Goal: Task Accomplishment & Management: Complete application form

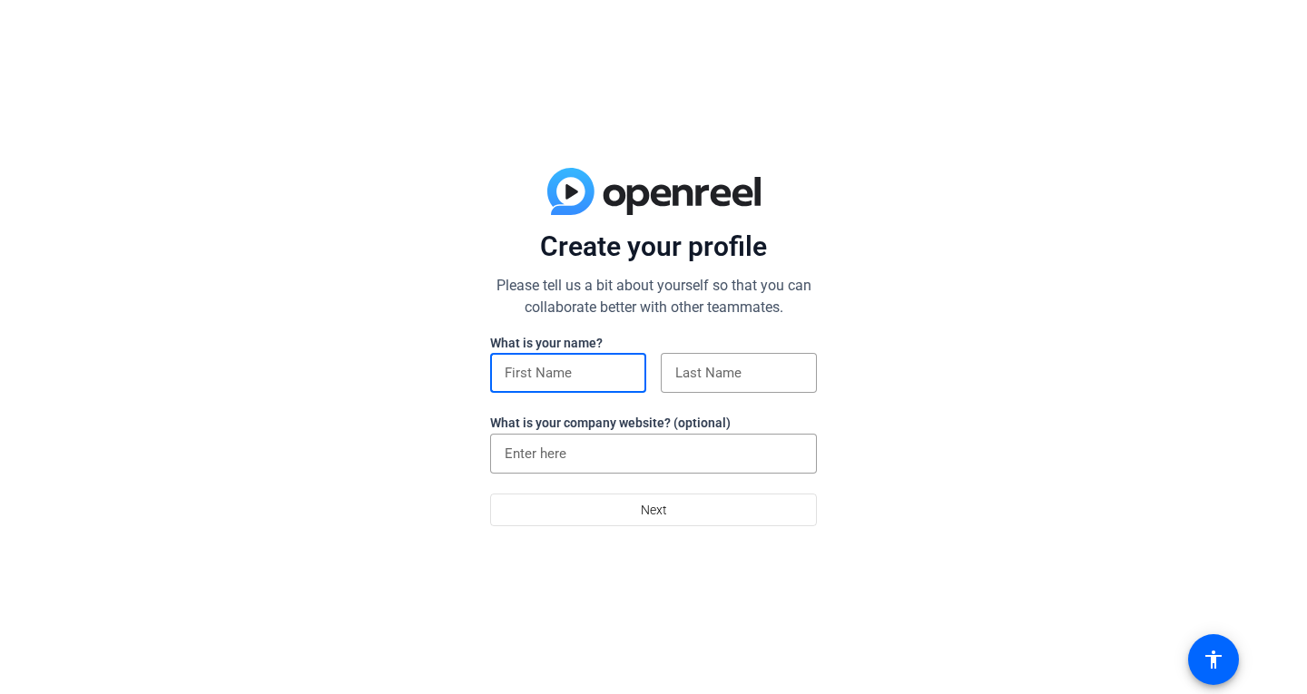
click at [511, 367] on input at bounding box center [568, 373] width 127 height 22
type input "[PERSON_NAME]"
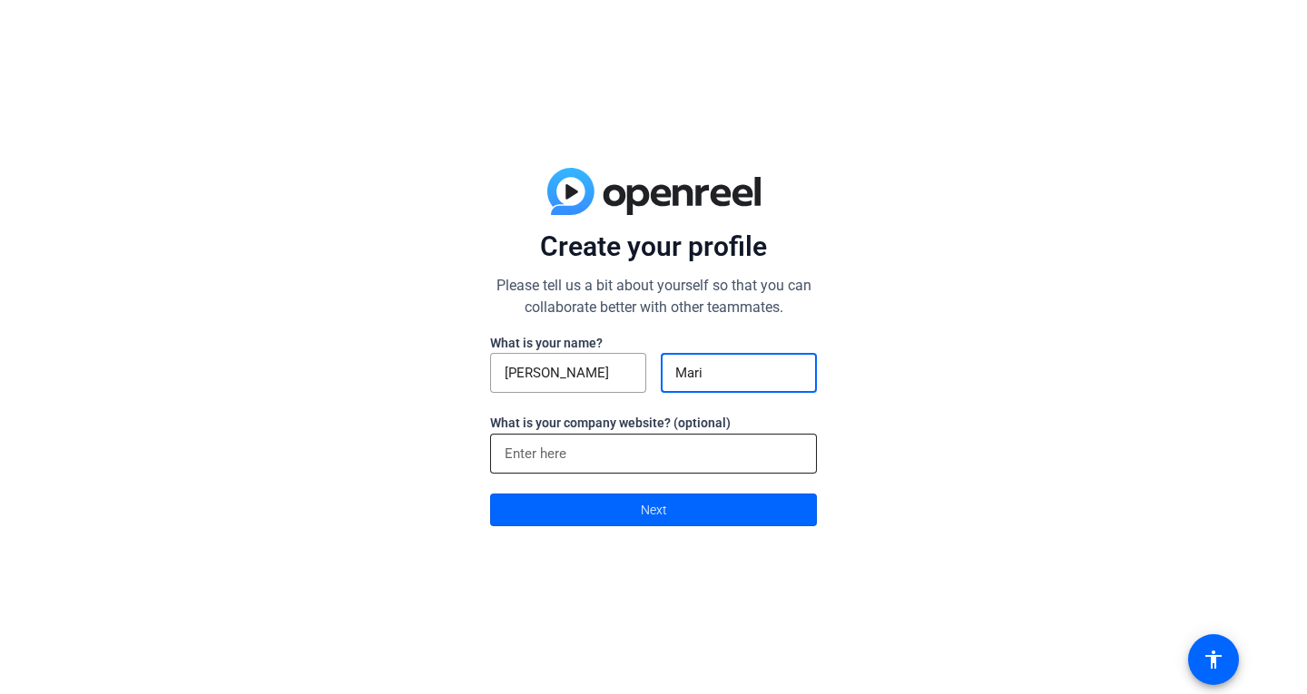
type input "Mari"
click at [527, 438] on div at bounding box center [654, 454] width 298 height 40
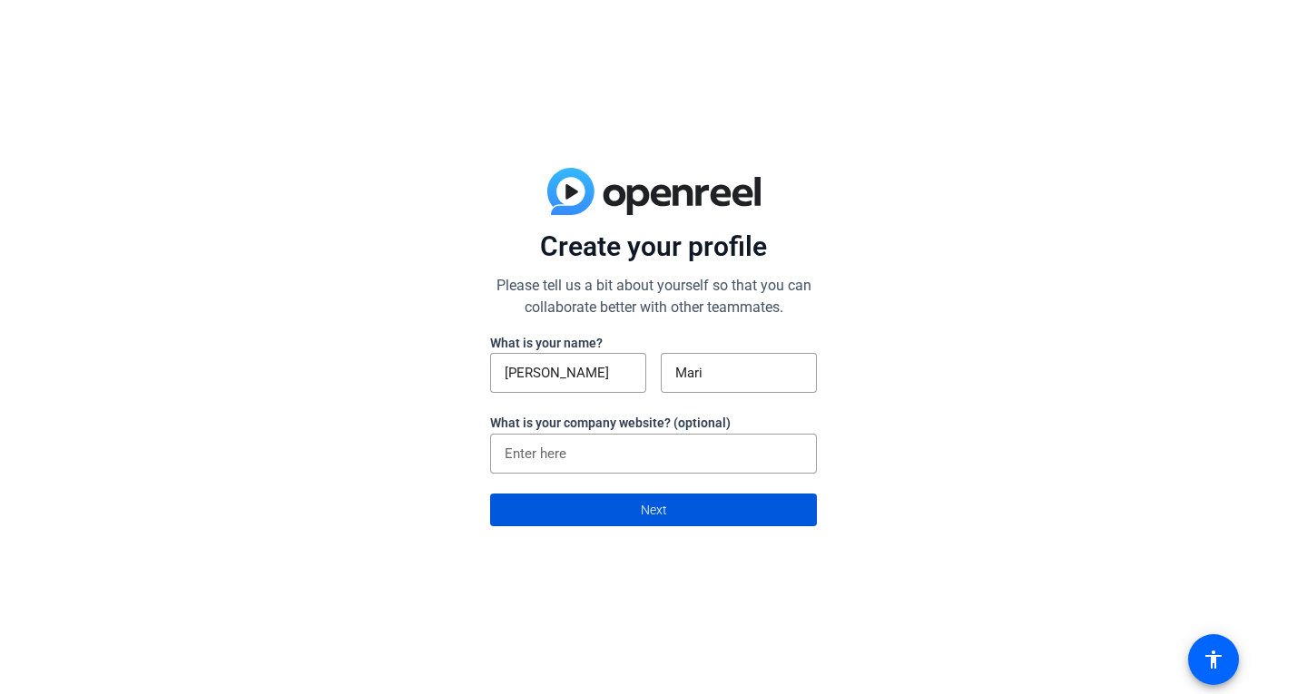
click at [652, 511] on span "Next" at bounding box center [654, 510] width 26 height 34
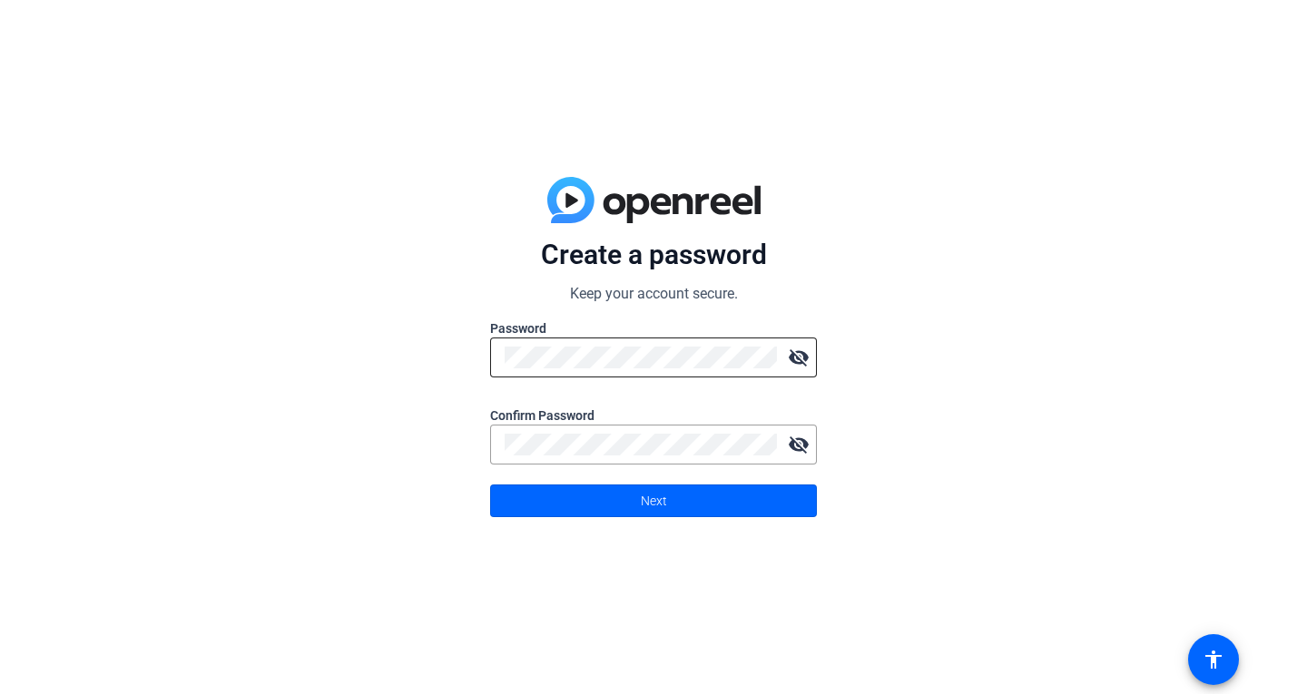
click at [796, 359] on mat-icon "visibility_off" at bounding box center [798, 357] width 36 height 36
click at [796, 452] on mat-icon "visibility_off" at bounding box center [798, 445] width 36 height 36
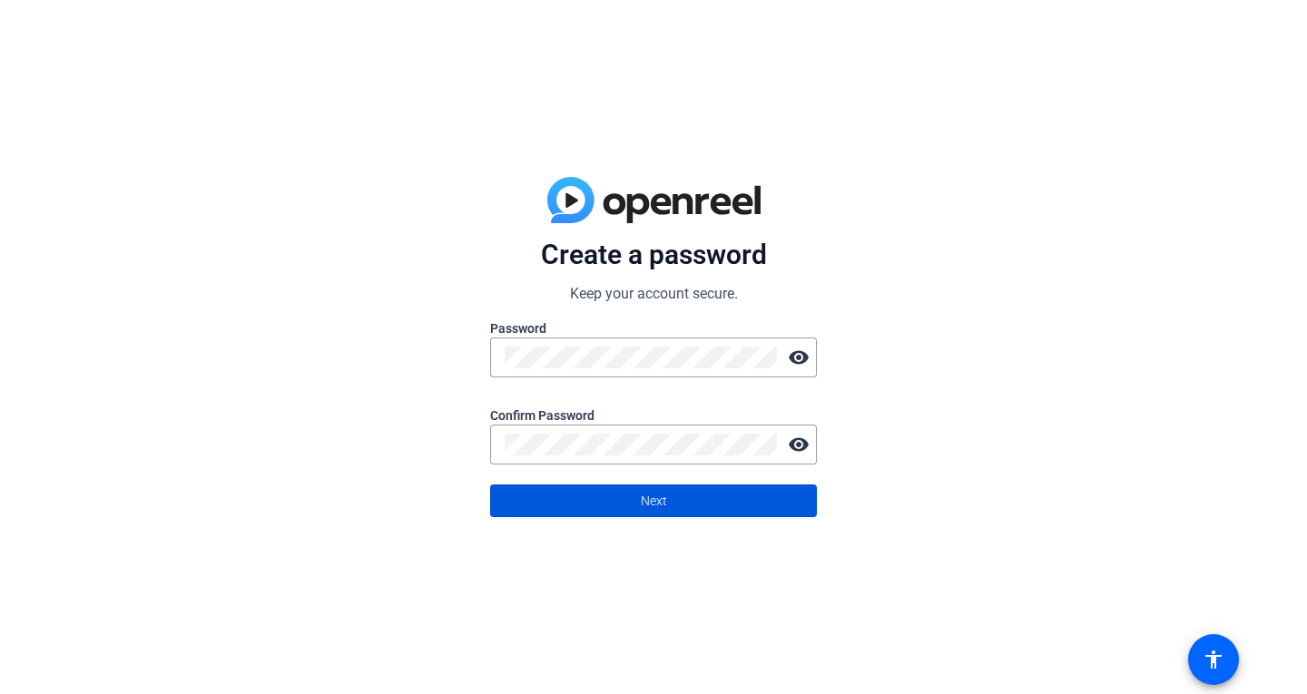
click at [678, 502] on span at bounding box center [653, 501] width 325 height 44
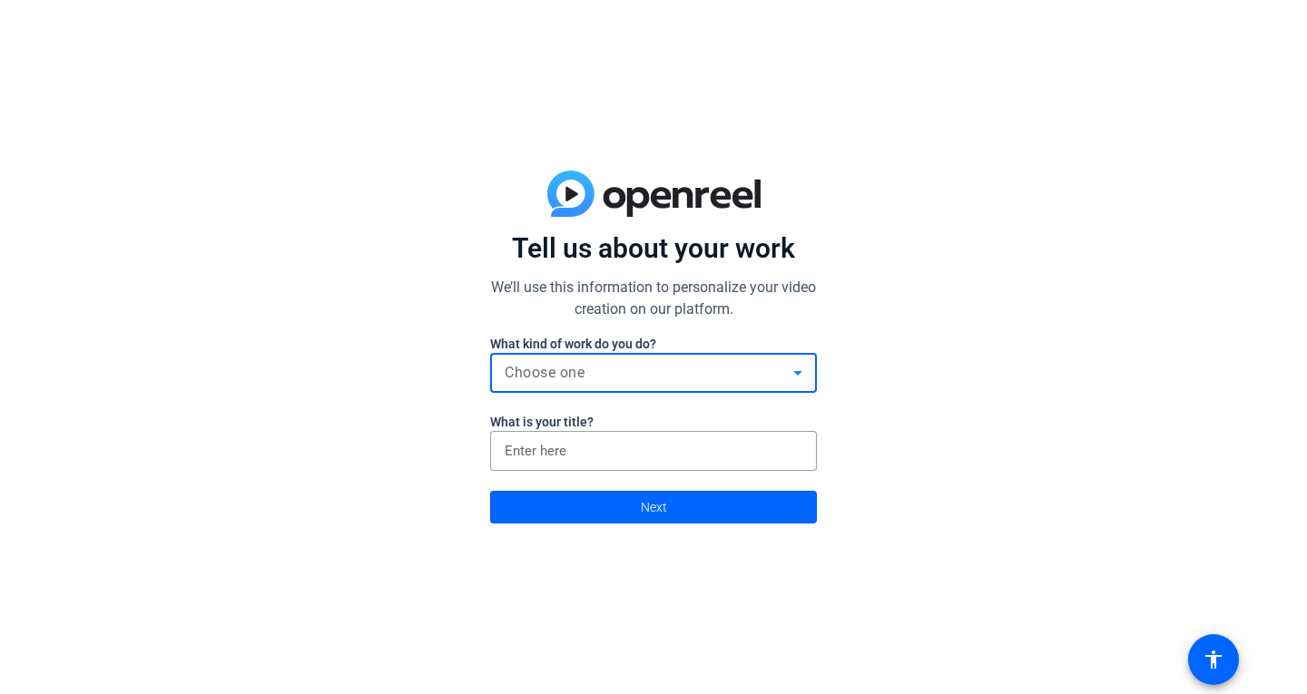
click at [807, 378] on icon at bounding box center [798, 373] width 22 height 22
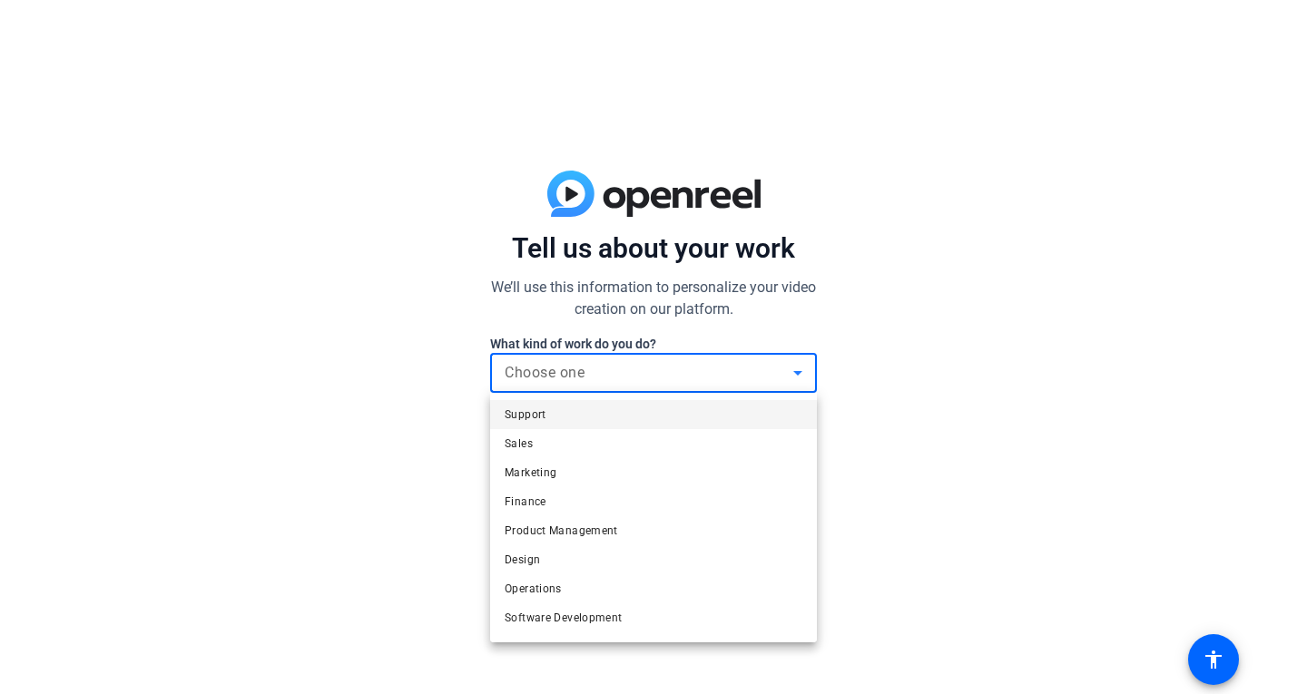
scroll to position [55, 0]
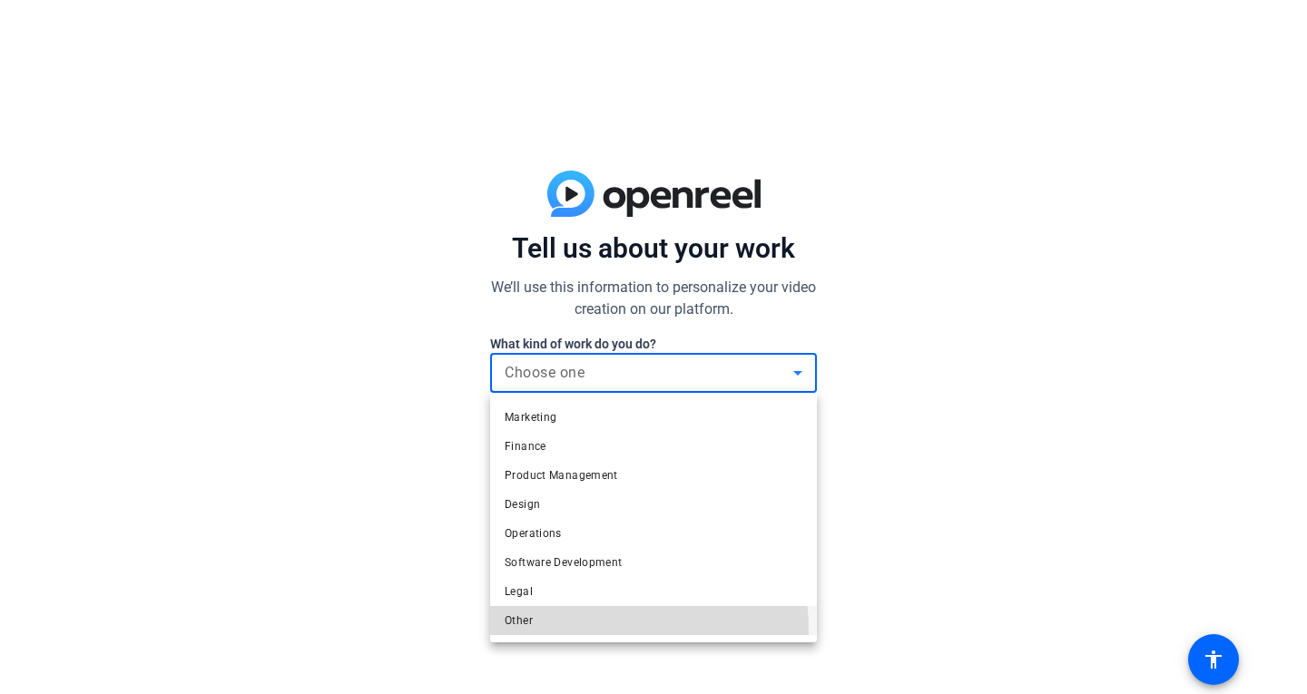
click at [505, 633] on mat-option "Other" at bounding box center [653, 620] width 327 height 29
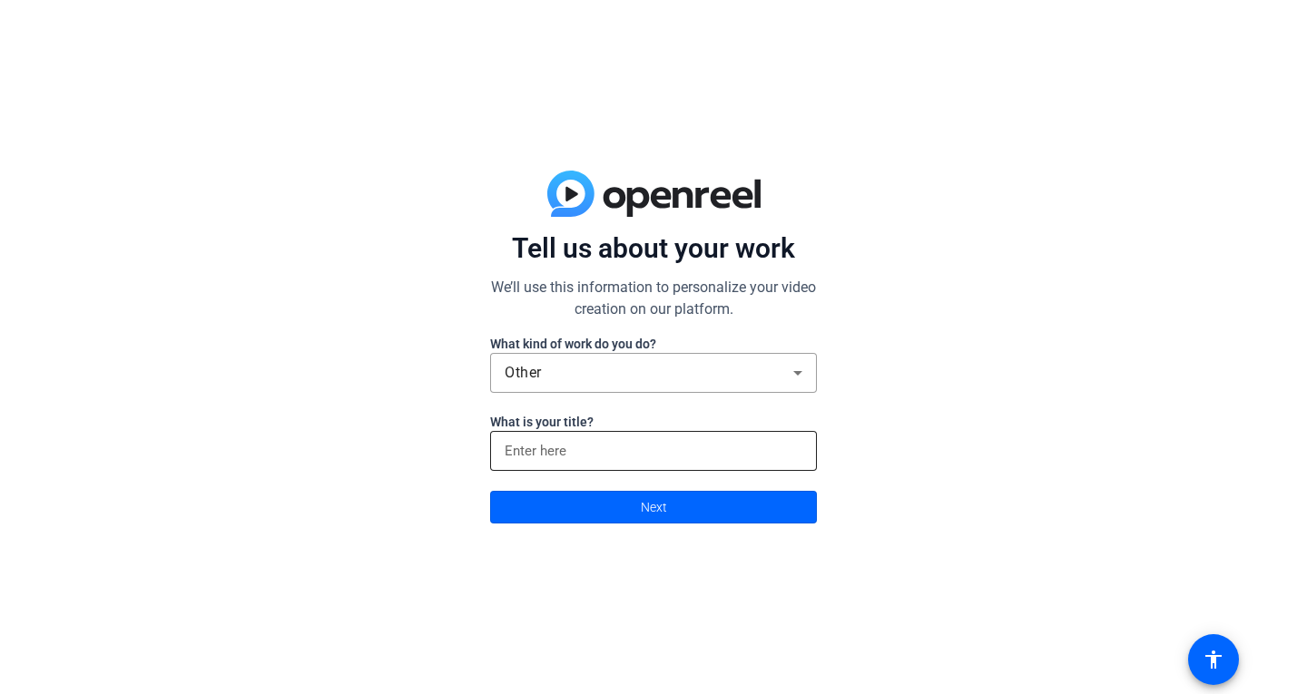
click at [737, 463] on div at bounding box center [654, 451] width 298 height 40
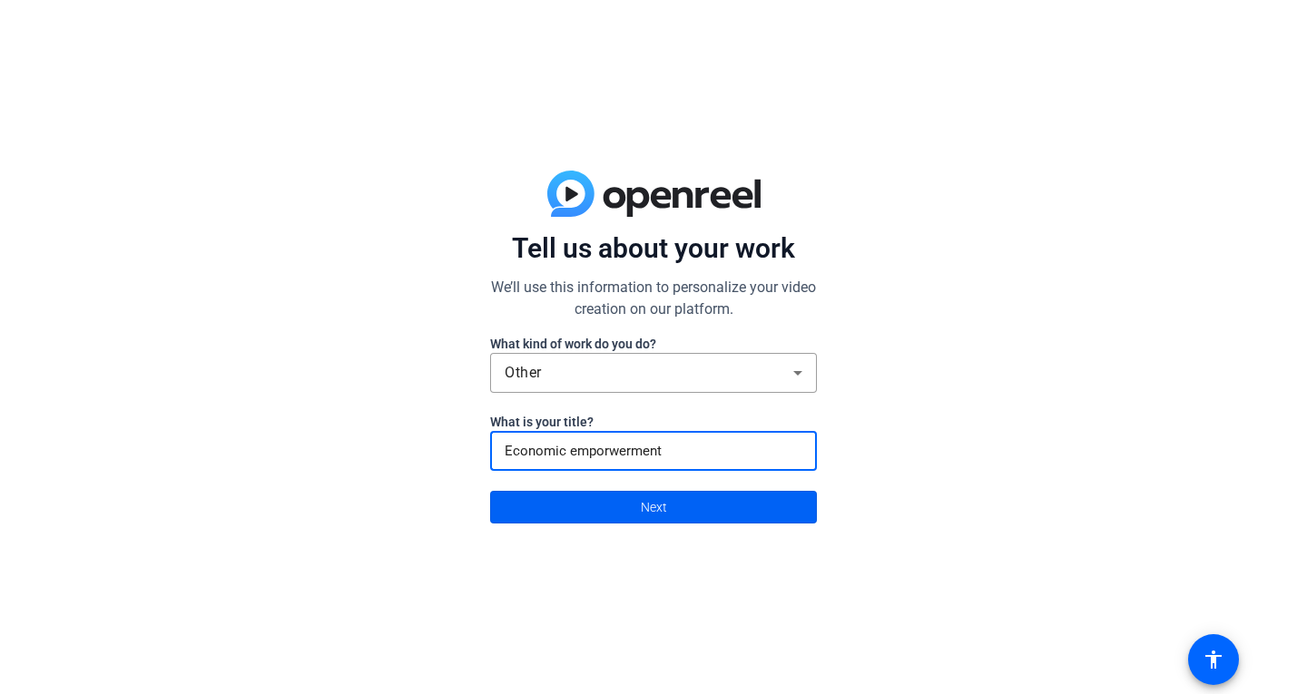
type input "Economic emporwerment"
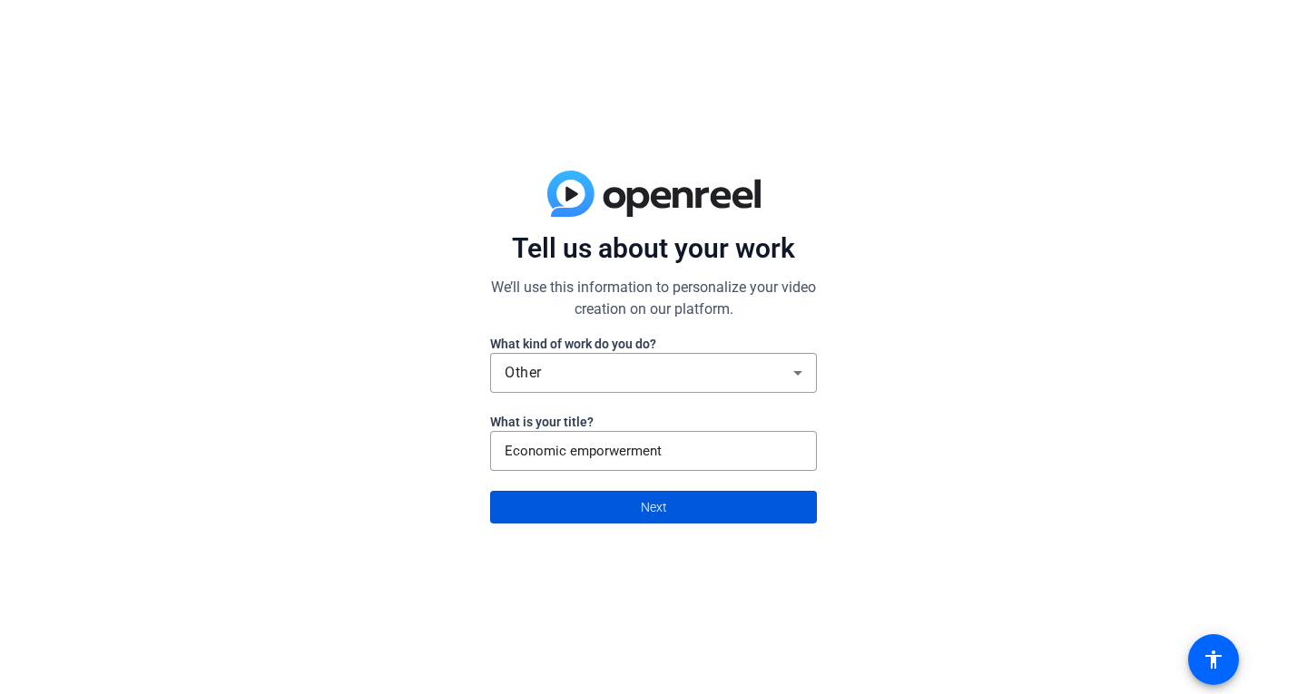
click at [530, 513] on span at bounding box center [653, 507] width 325 height 44
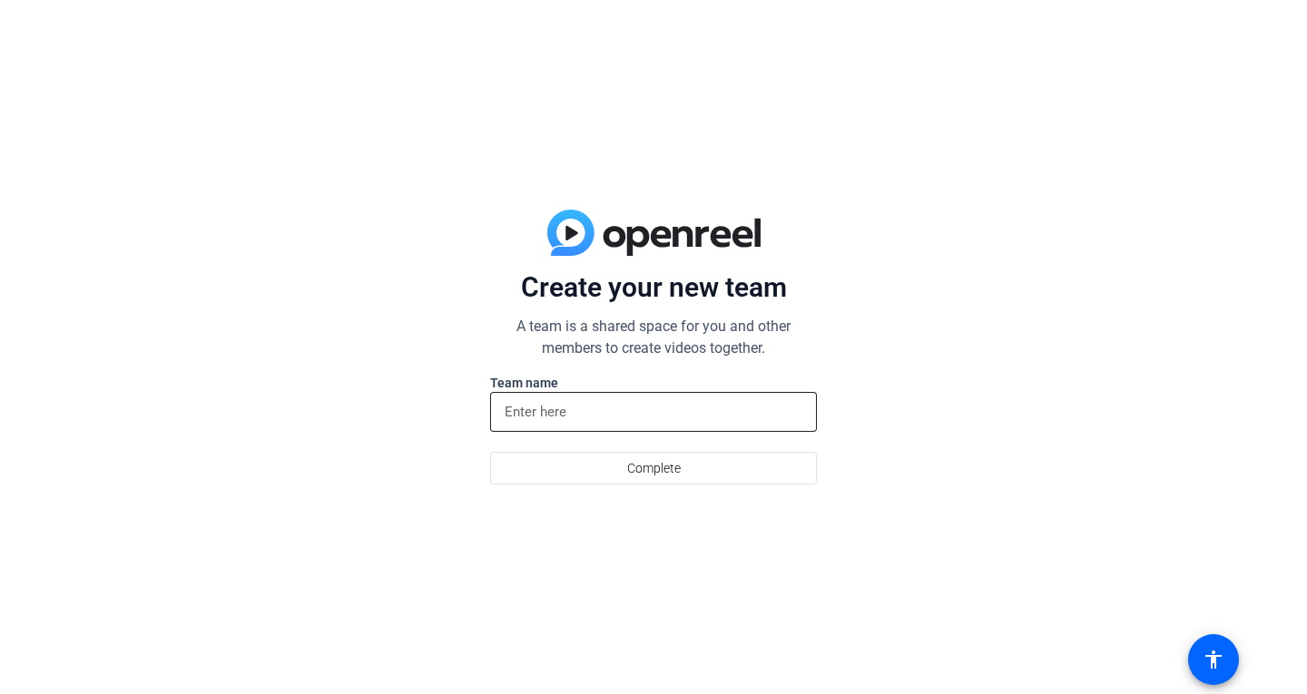
click at [568, 424] on div at bounding box center [654, 412] width 298 height 40
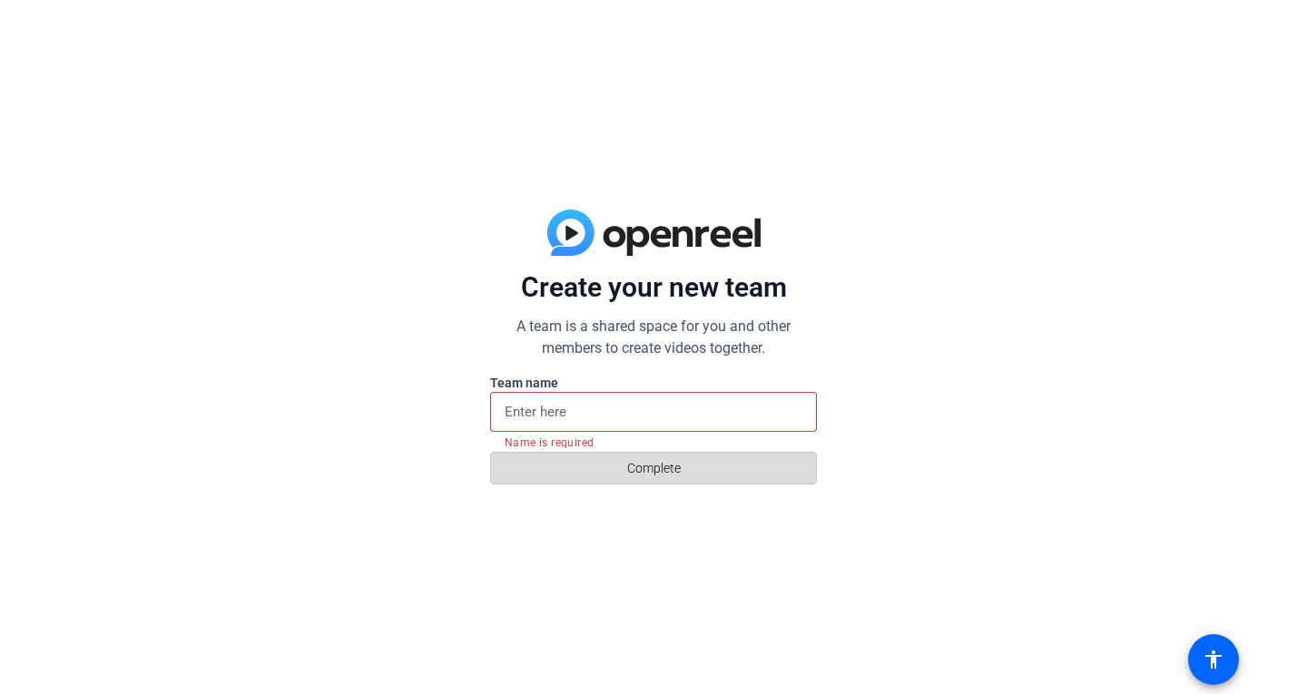
click at [623, 461] on span at bounding box center [653, 468] width 325 height 44
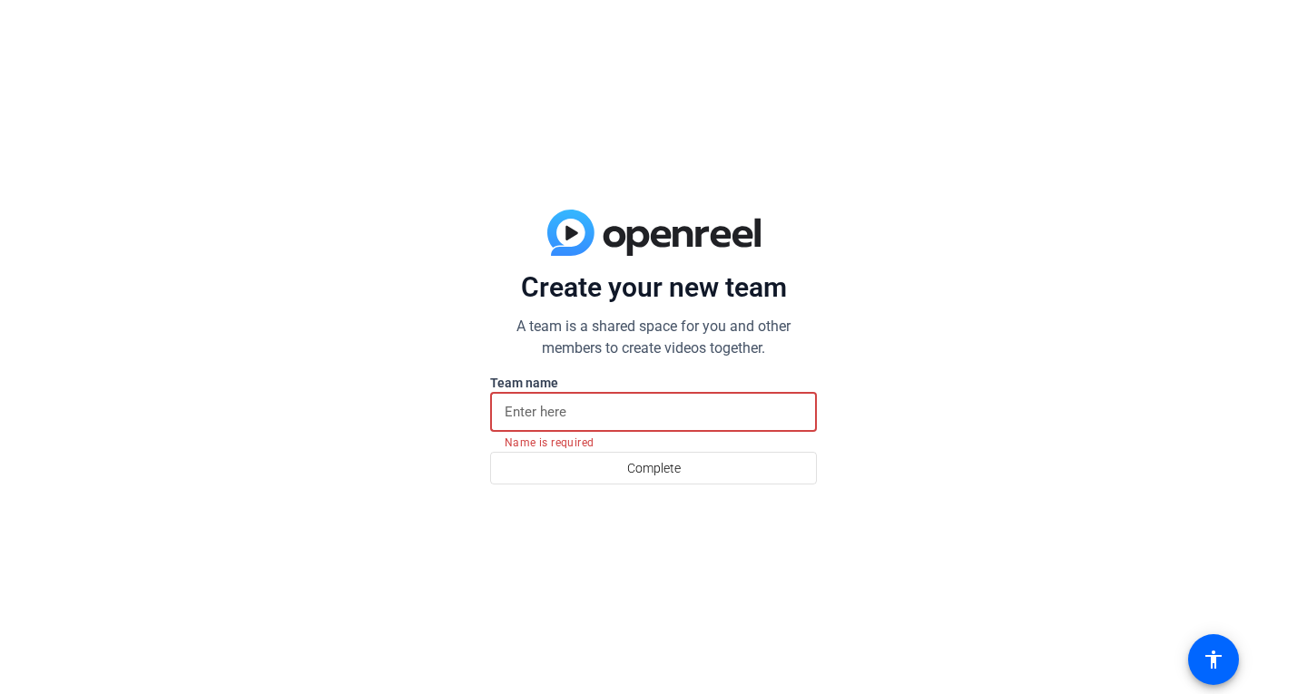
click at [581, 417] on input at bounding box center [654, 412] width 298 height 22
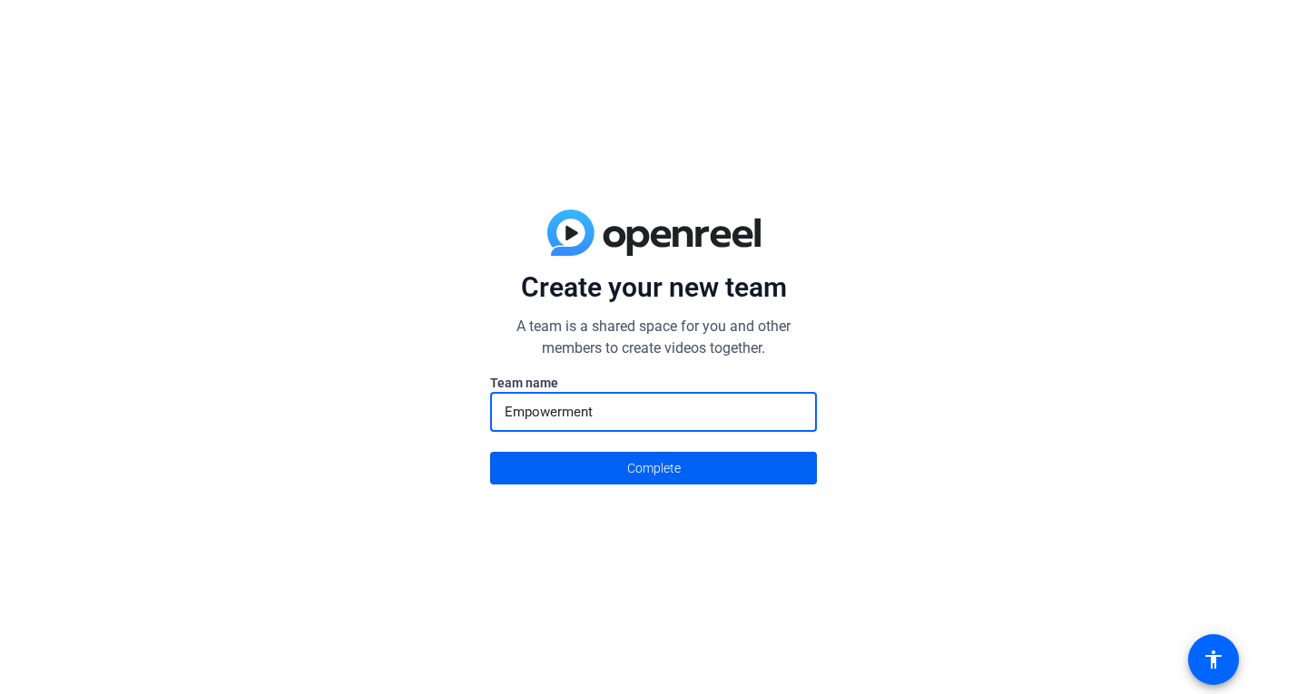
type input "Empowerment"
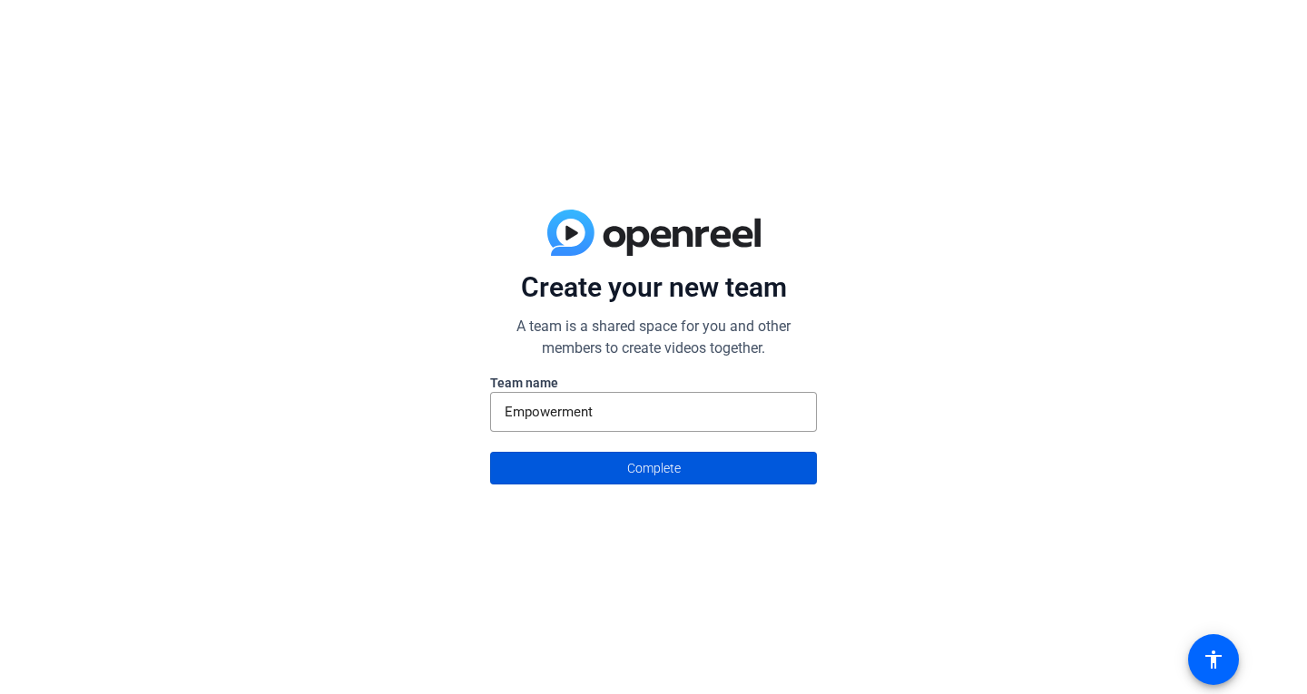
click at [594, 467] on span at bounding box center [653, 468] width 325 height 44
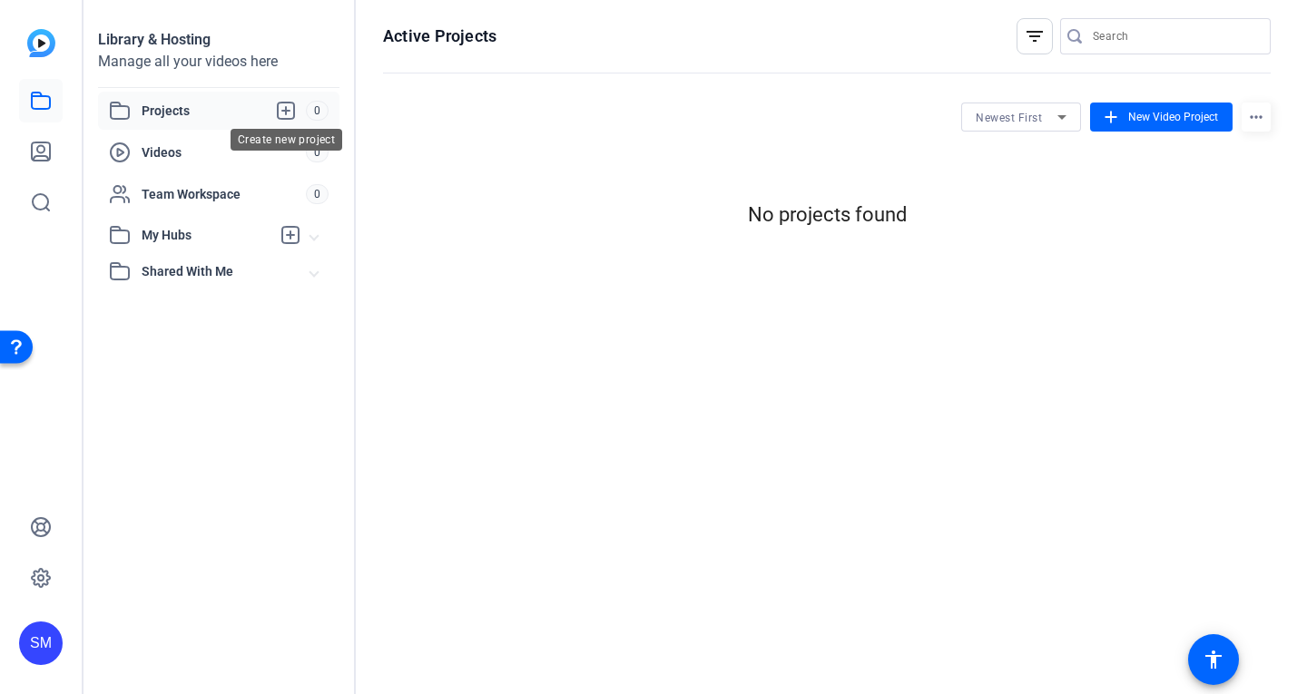
click at [292, 104] on icon at bounding box center [286, 111] width 22 height 22
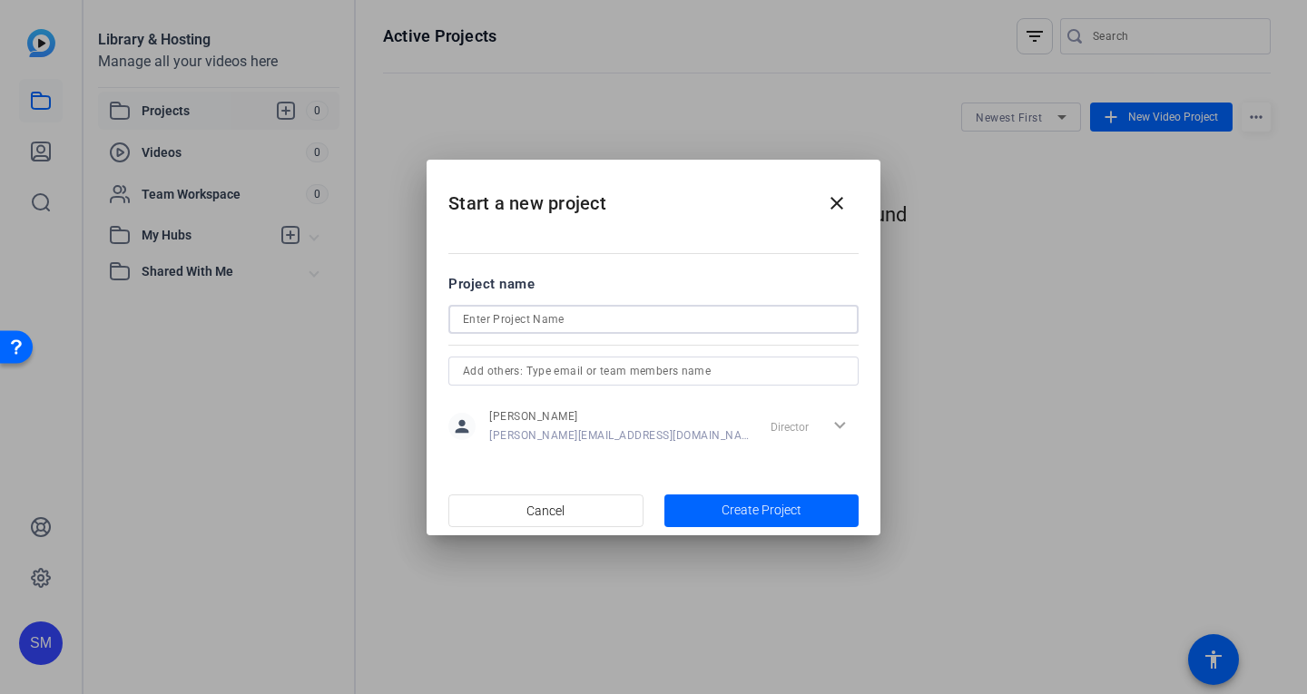
click at [619, 322] on input at bounding box center [653, 320] width 381 height 22
type input "O"
type input "Create a business page"
click at [726, 504] on span "Create Project" at bounding box center [761, 510] width 80 height 19
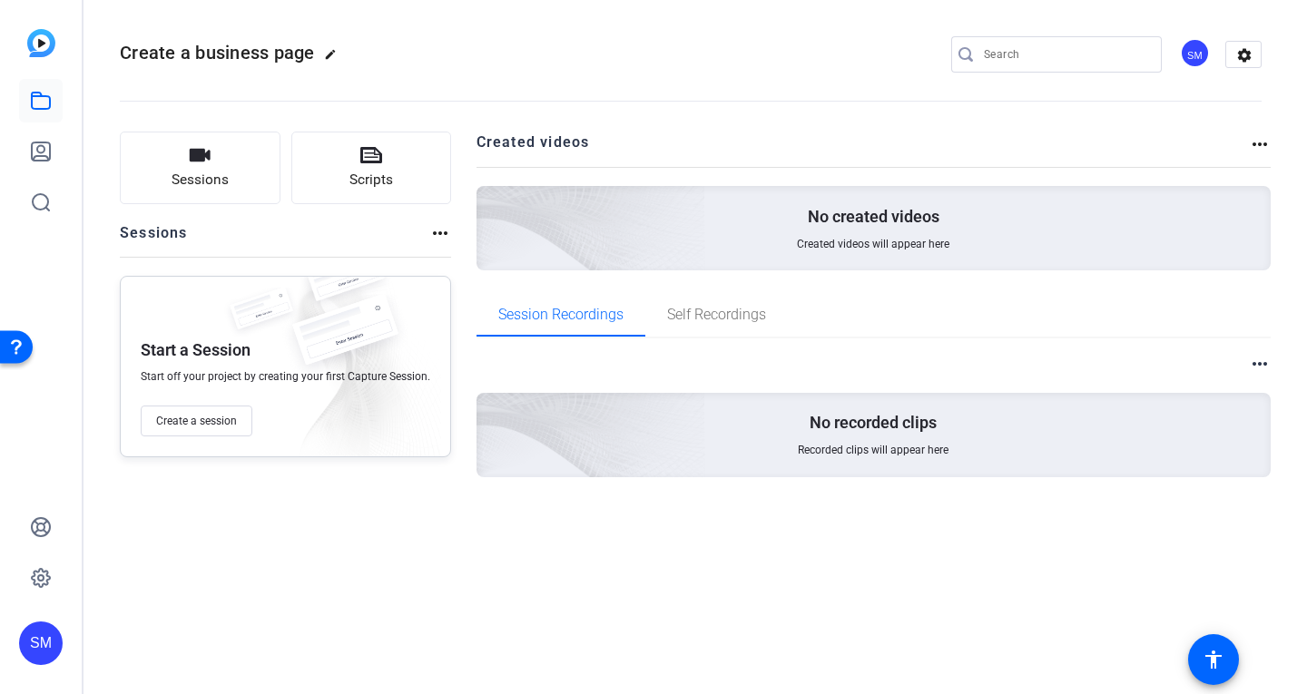
click at [717, 213] on div "No created videos Created videos will appear here" at bounding box center [873, 228] width 795 height 84
click at [366, 156] on icon at bounding box center [371, 155] width 22 height 22
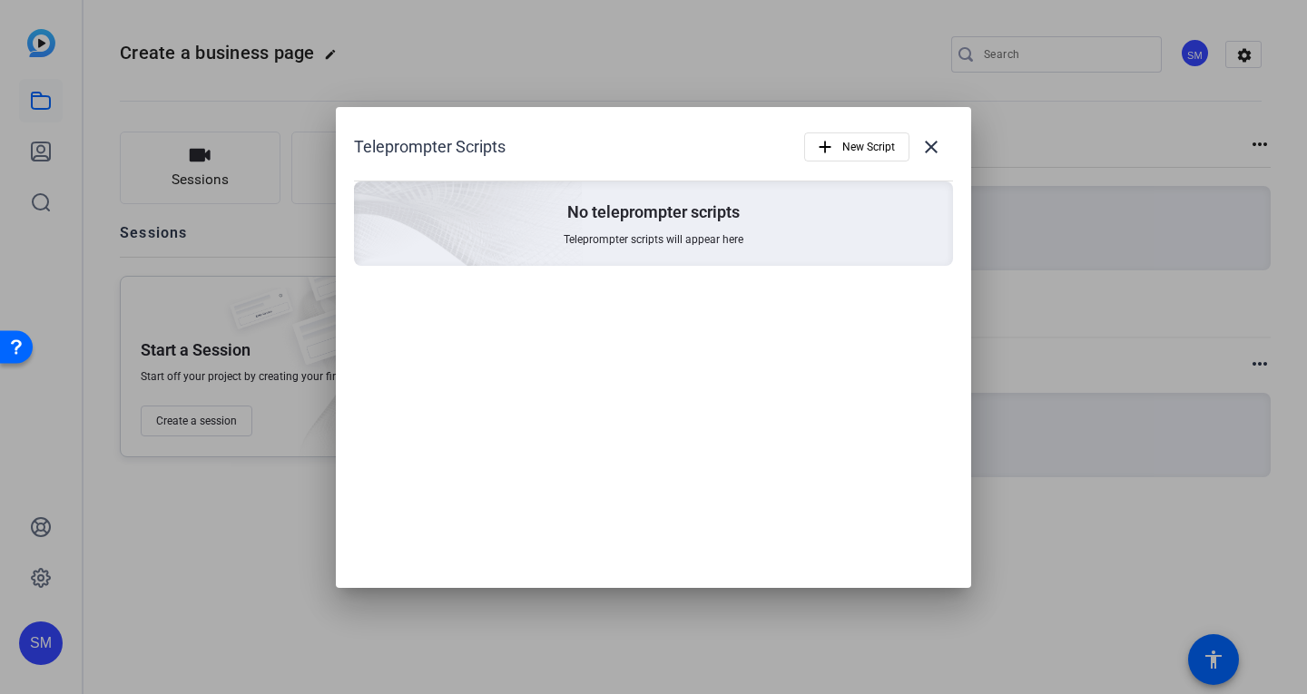
click at [507, 210] on img at bounding box center [367, 199] width 433 height 394
click at [874, 142] on span "New Script" at bounding box center [868, 147] width 53 height 34
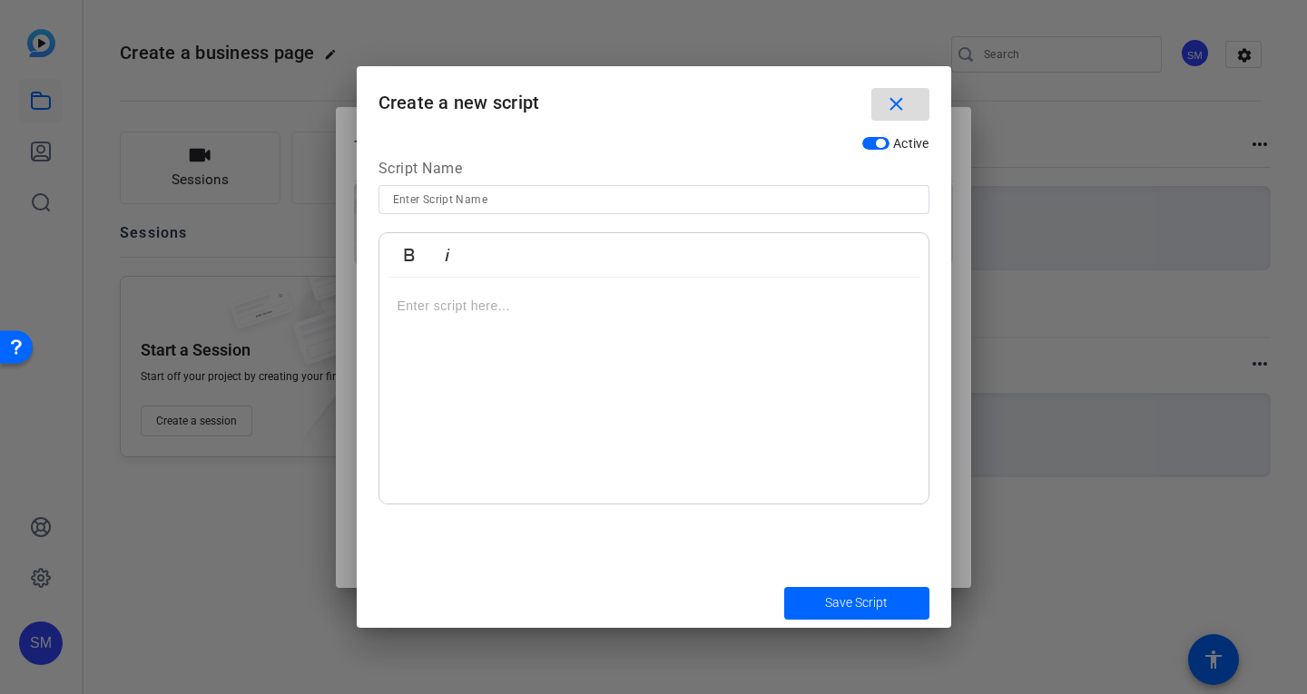
click at [904, 115] on mat-icon "close" at bounding box center [896, 104] width 23 height 23
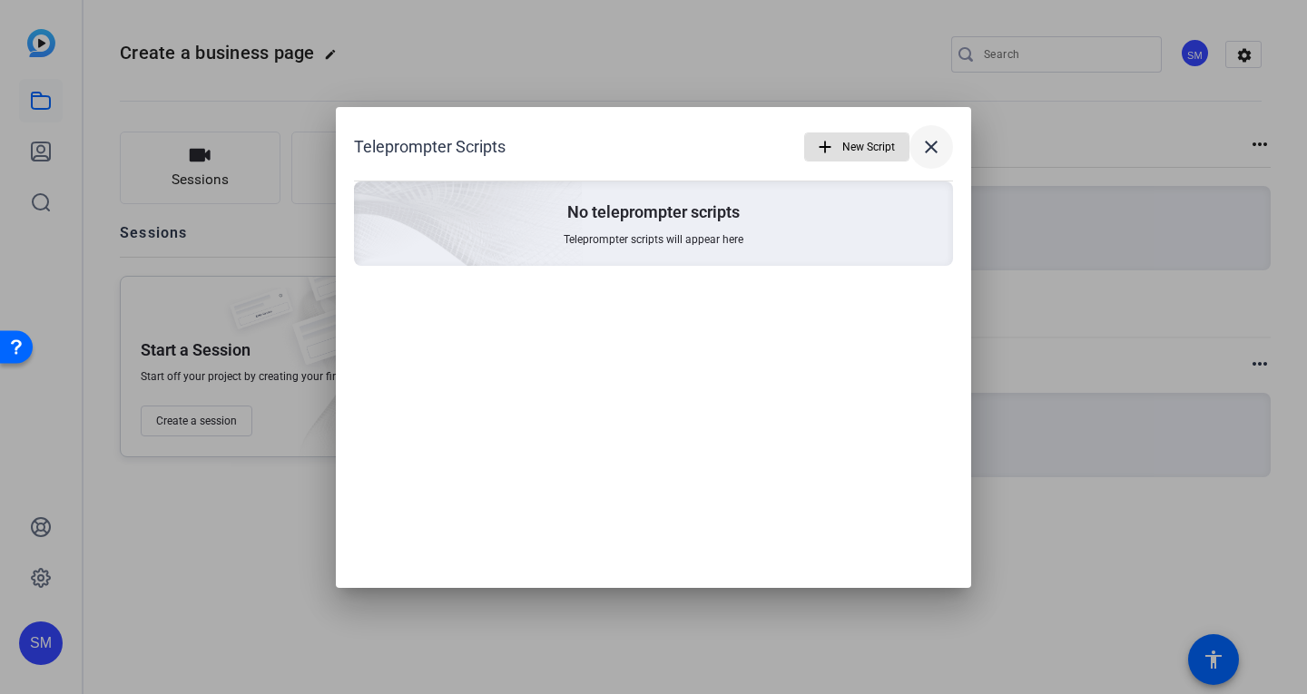
click at [931, 143] on mat-icon "close" at bounding box center [931, 147] width 22 height 22
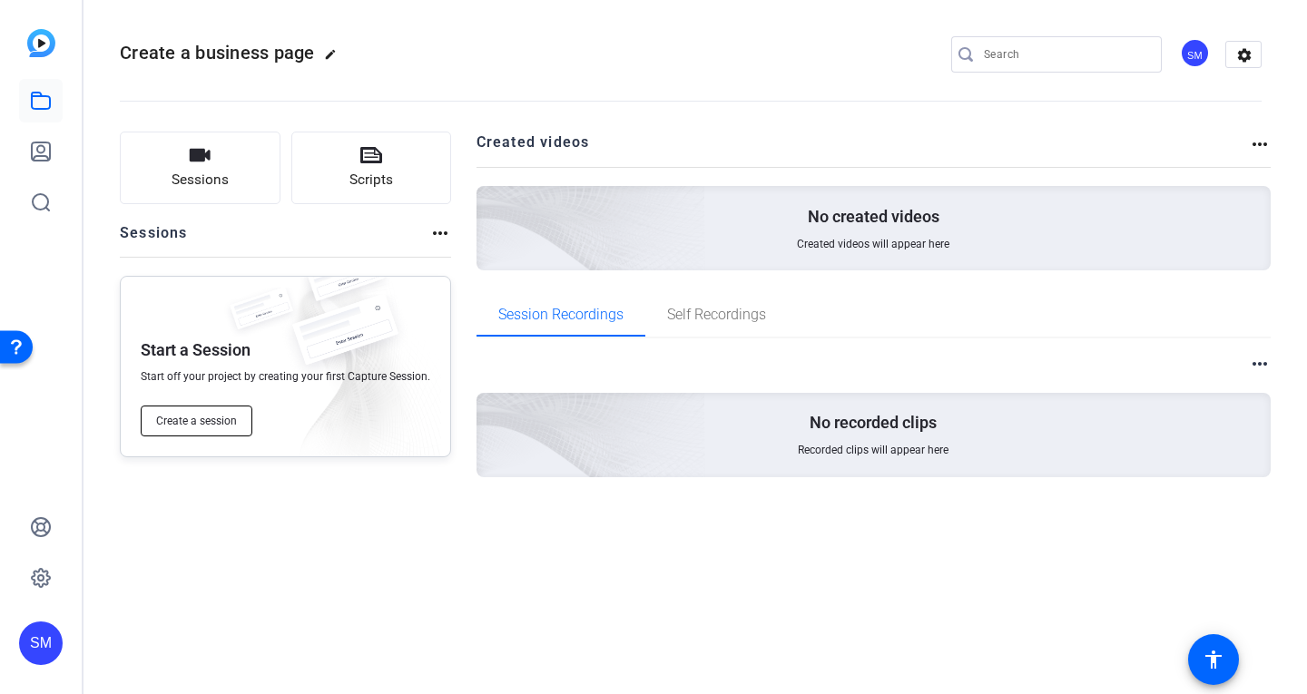
click at [204, 422] on span "Create a session" at bounding box center [196, 421] width 81 height 15
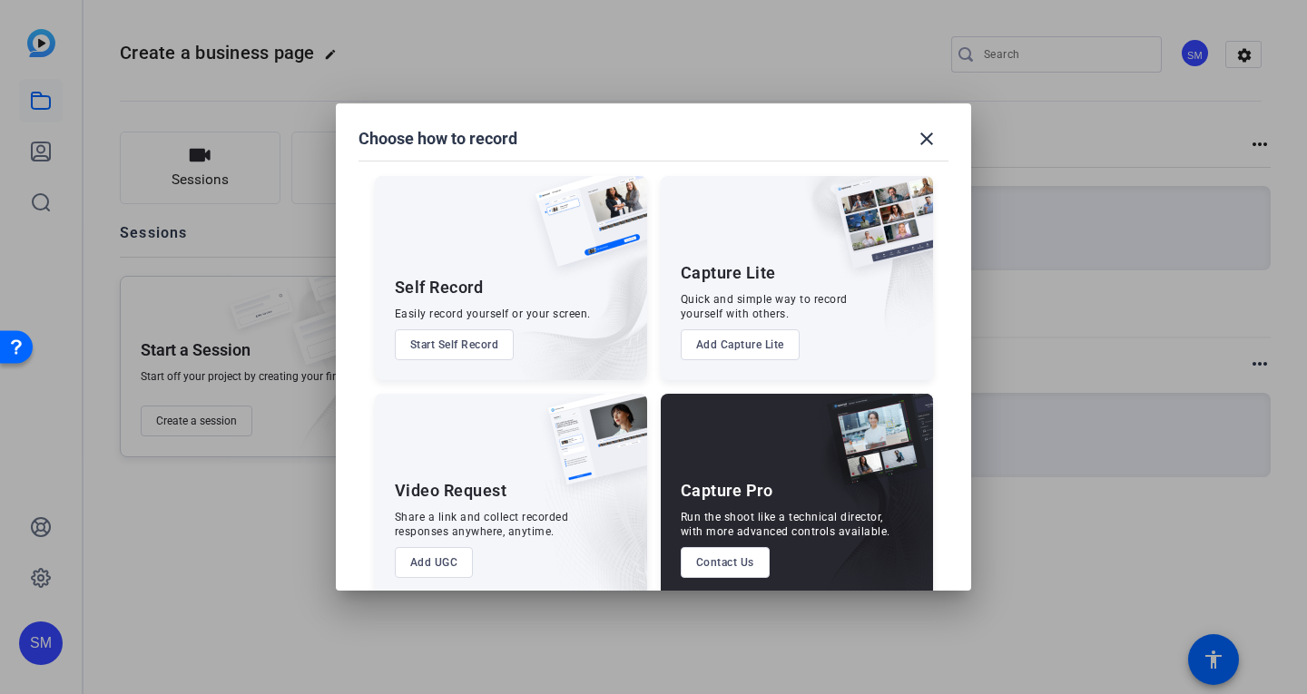
scroll to position [25, 0]
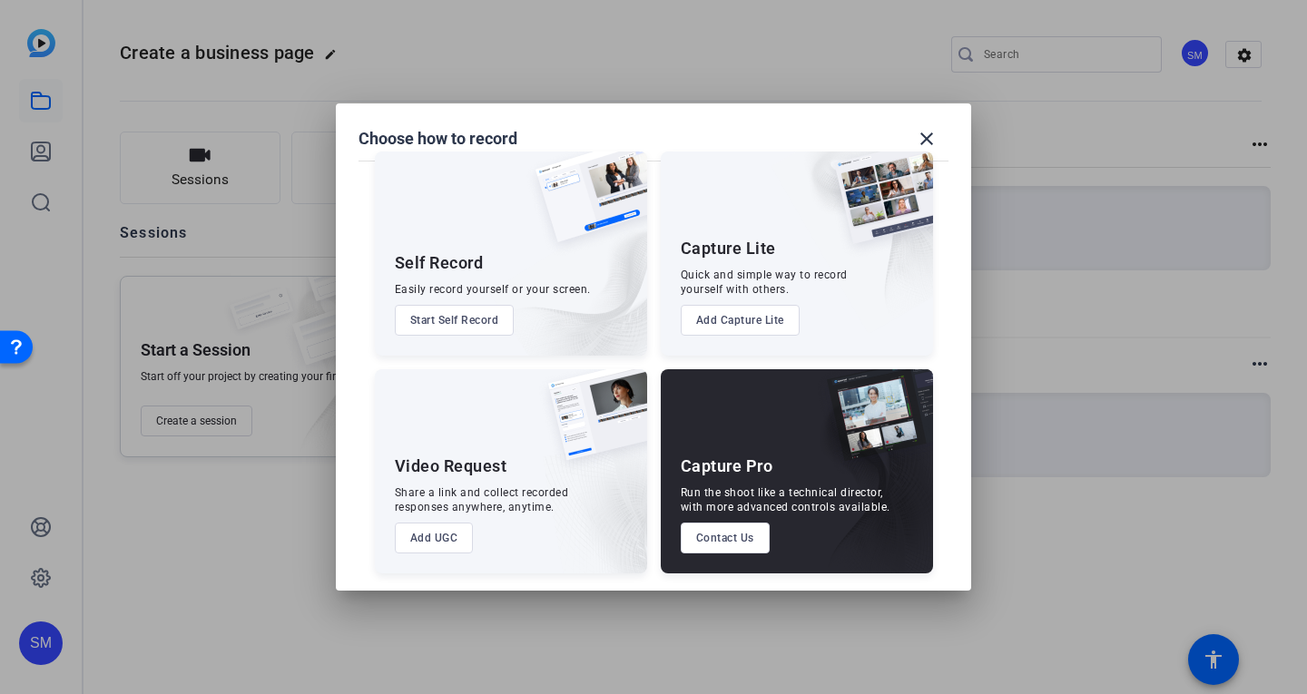
click at [430, 548] on button "Add UGC" at bounding box center [434, 538] width 79 height 31
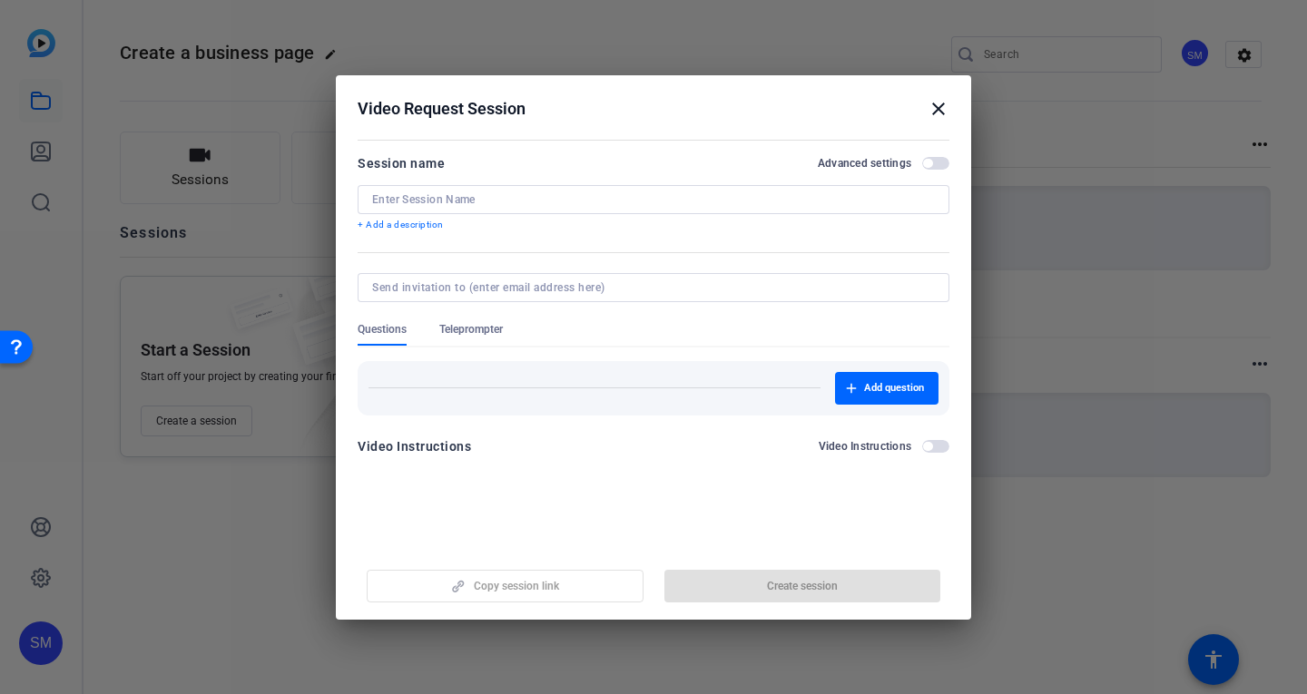
click at [936, 113] on mat-icon "close" at bounding box center [938, 109] width 22 height 22
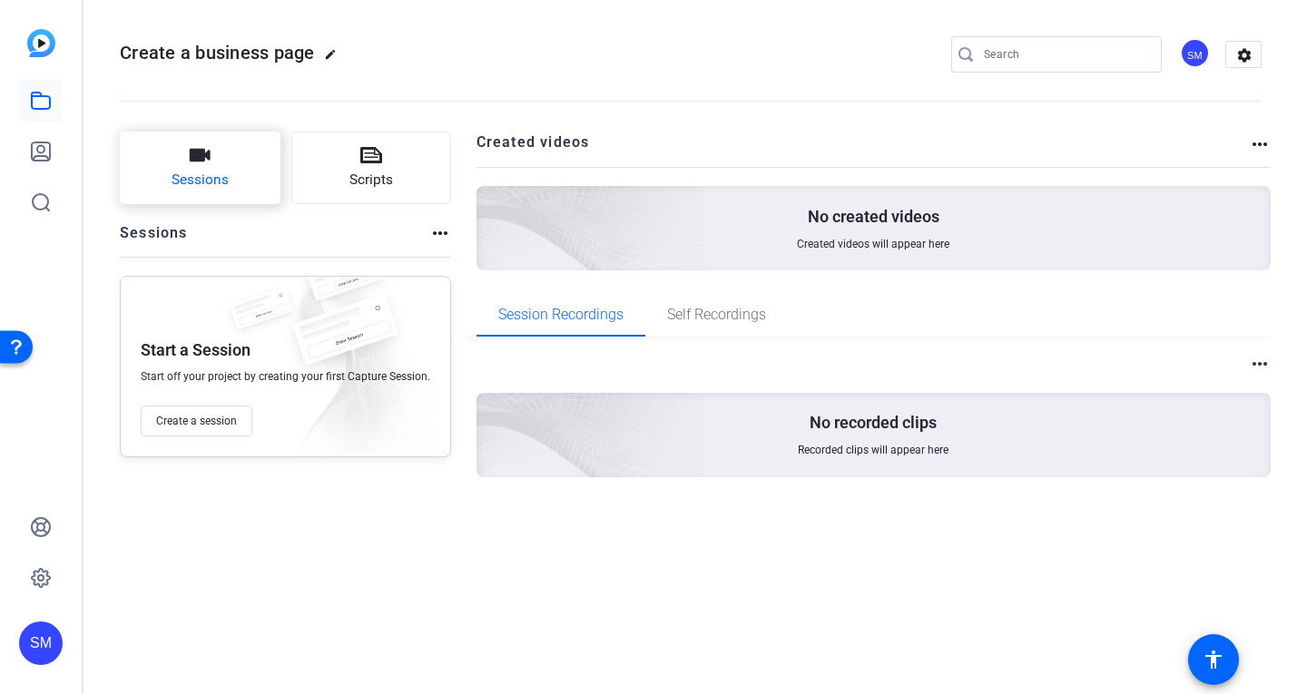
click at [180, 165] on button "Sessions" at bounding box center [200, 168] width 161 height 73
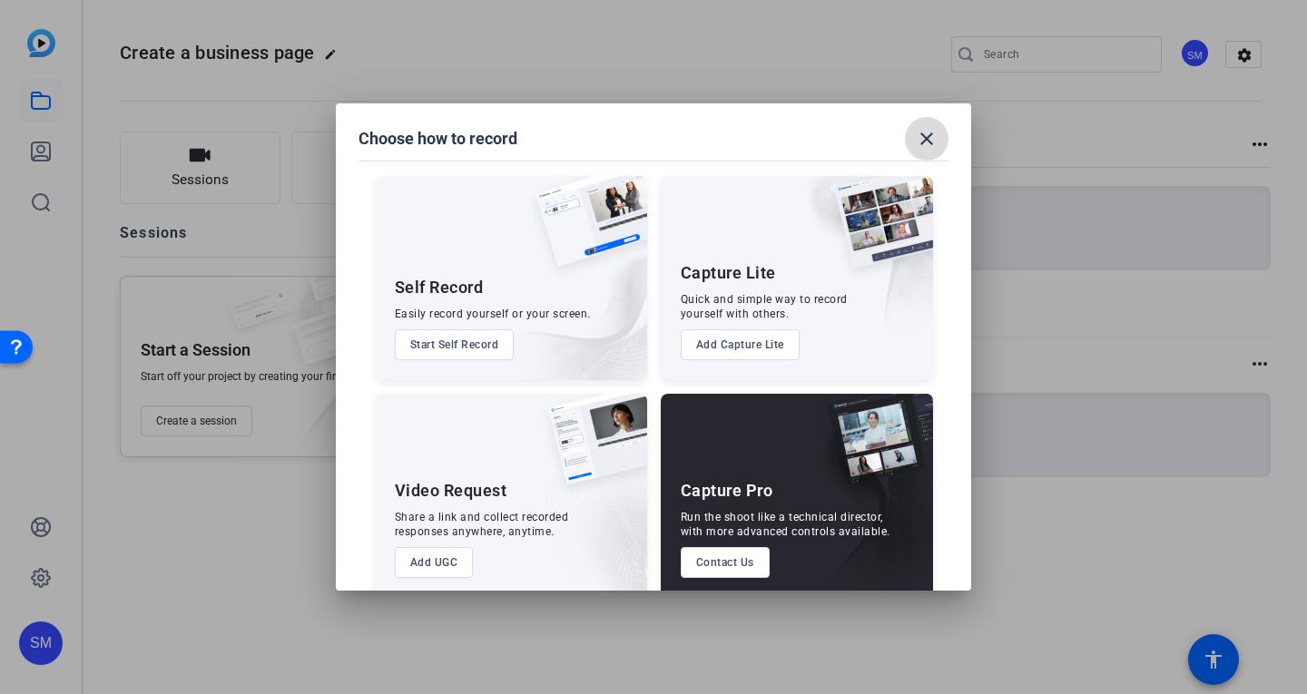
click at [922, 138] on mat-icon "close" at bounding box center [927, 139] width 22 height 22
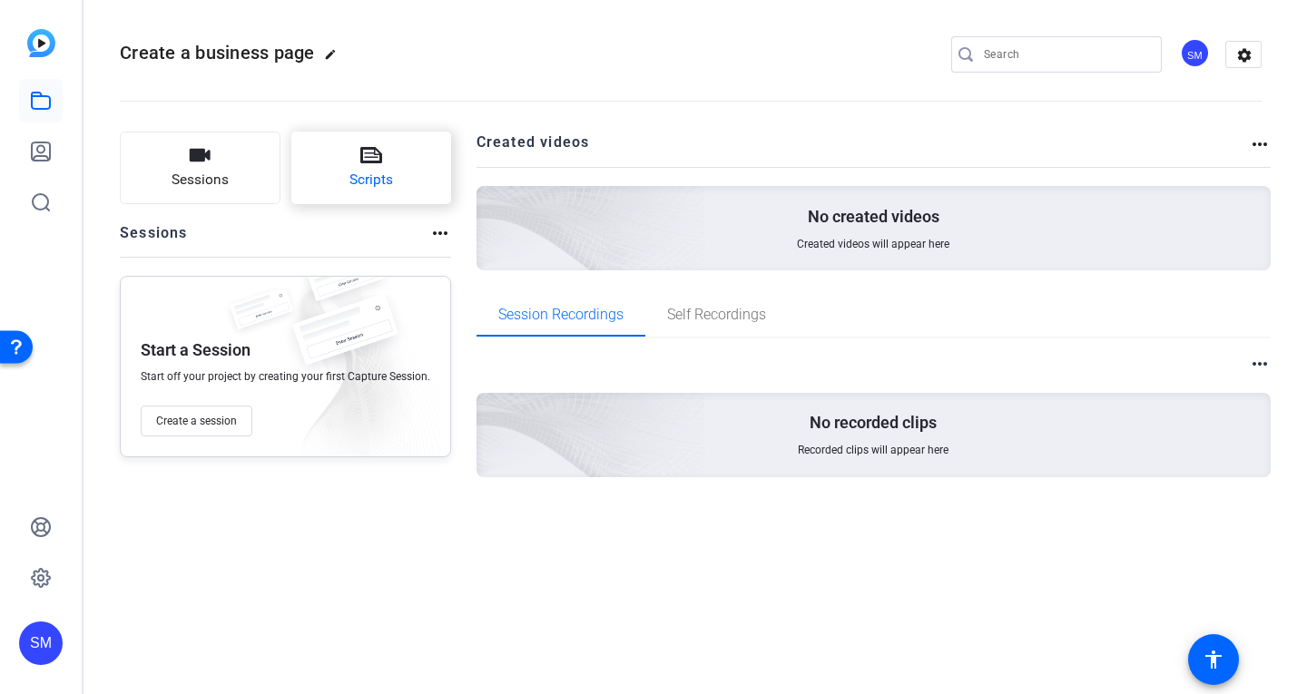
click at [345, 163] on button "Scripts" at bounding box center [371, 168] width 161 height 73
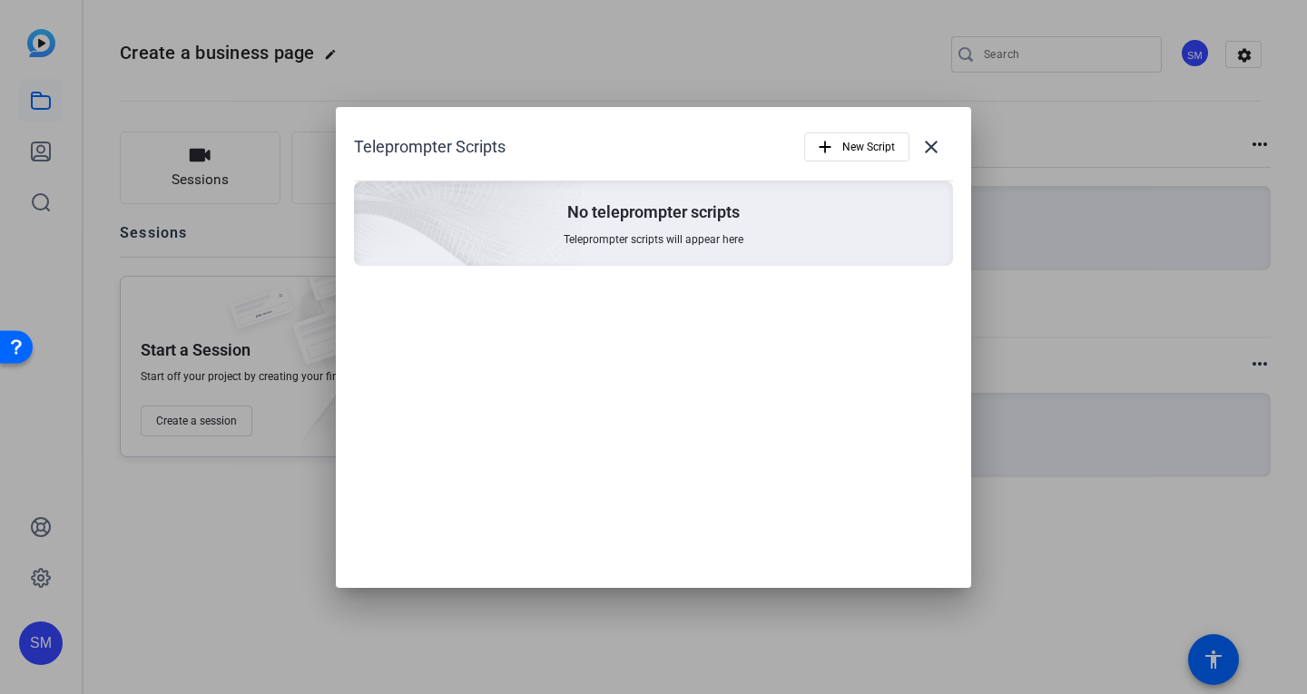
click at [957, 142] on div "Teleprompter Scripts add New Script close No teleprompter scripts Teleprompter …" at bounding box center [653, 196] width 635 height 178
click at [935, 144] on mat-icon "close" at bounding box center [931, 147] width 22 height 22
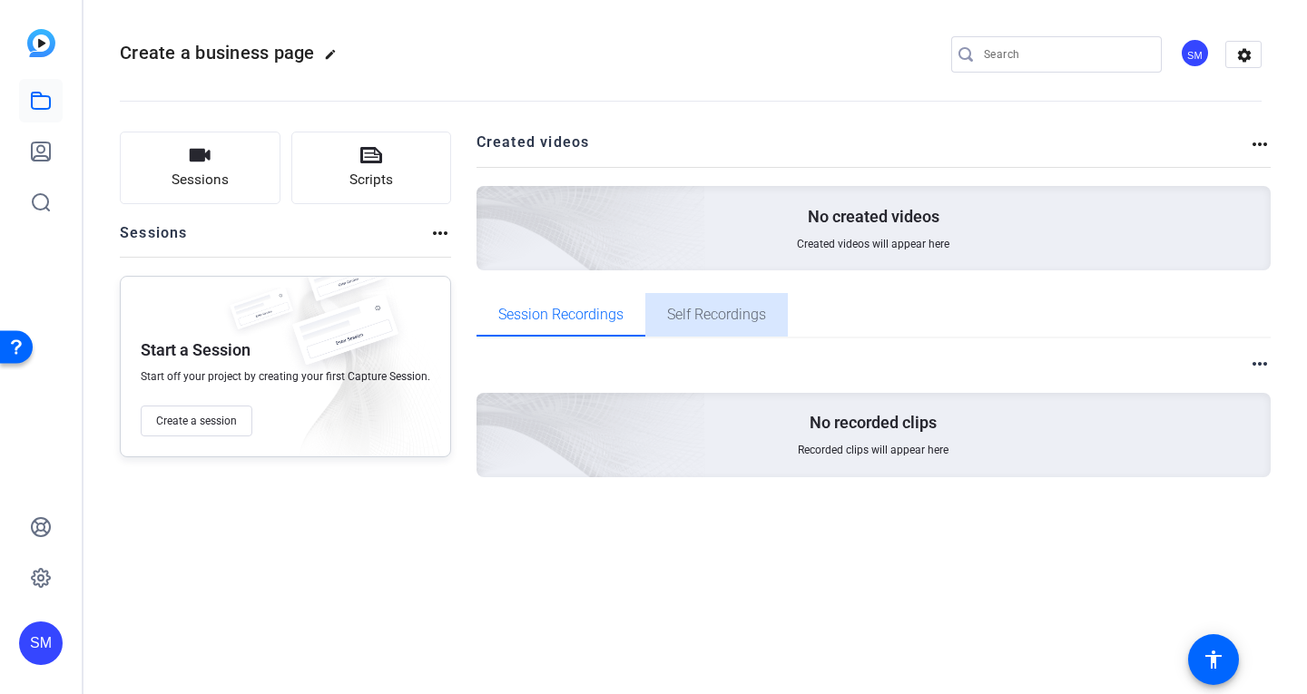
click at [691, 331] on span "Self Recordings" at bounding box center [716, 315] width 99 height 44
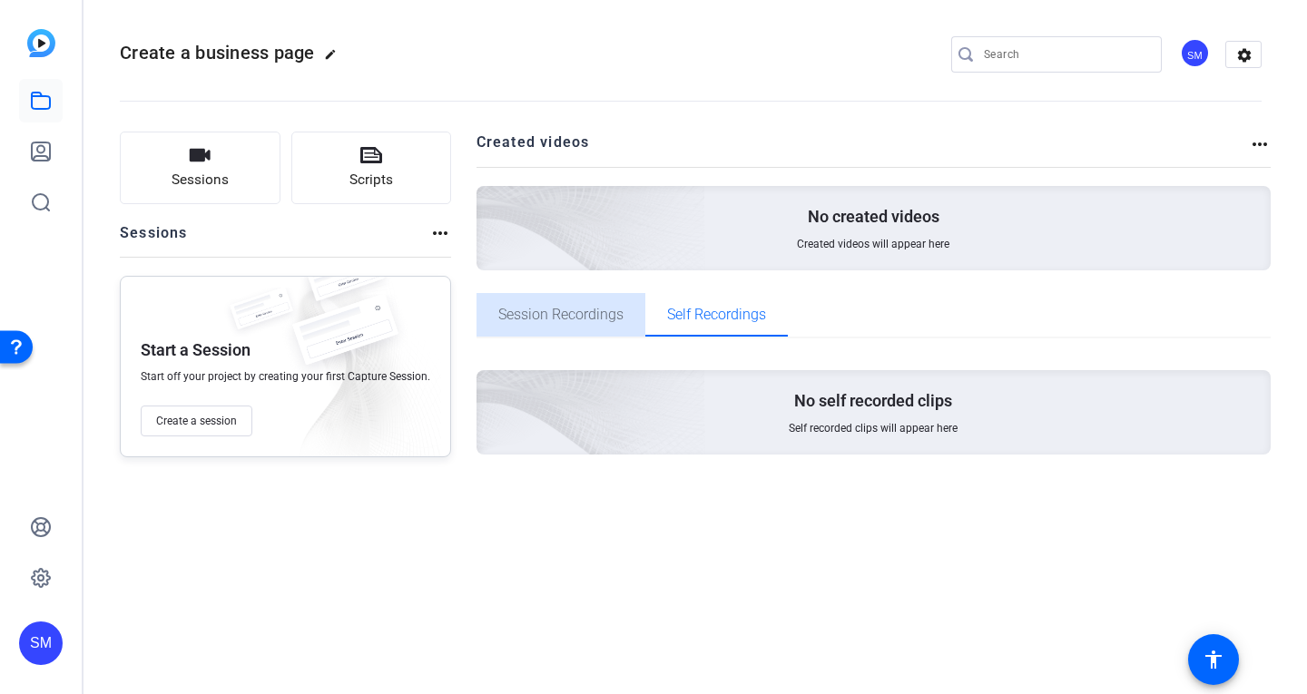
click at [571, 335] on span "Session Recordings" at bounding box center [560, 315] width 125 height 44
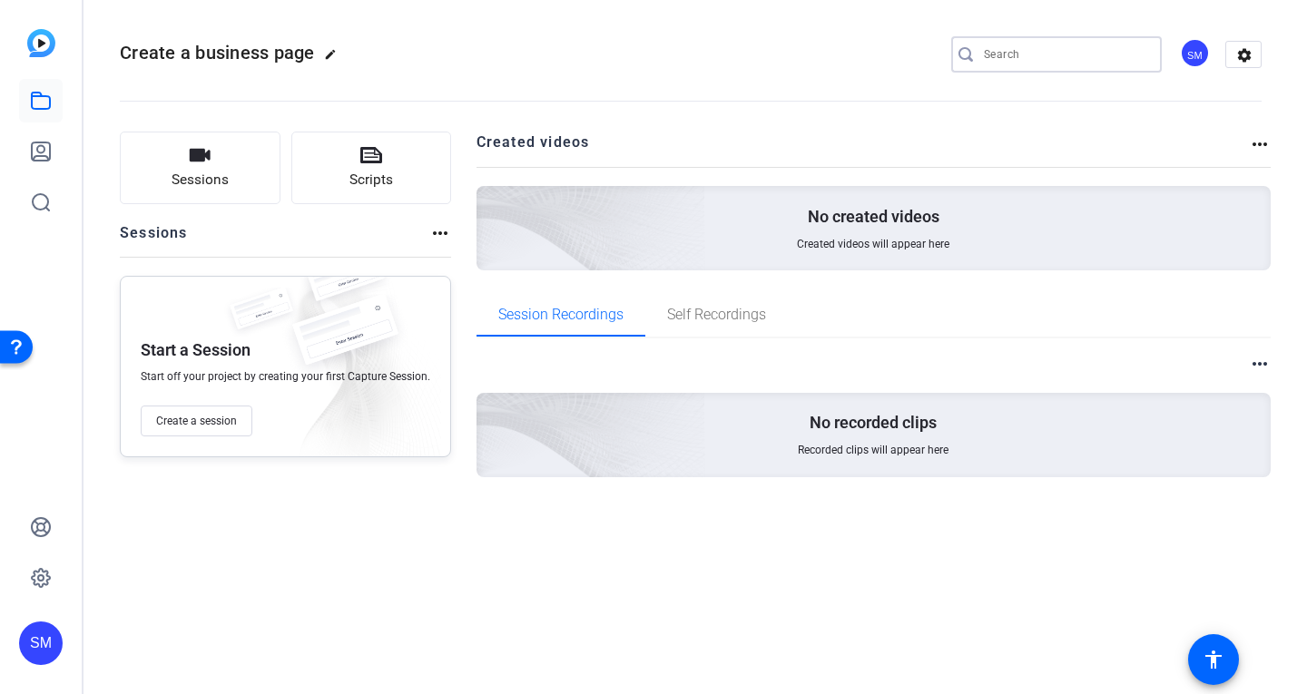
click at [1084, 55] on input "Search" at bounding box center [1065, 55] width 163 height 22
